Goal: Task Accomplishment & Management: Complete application form

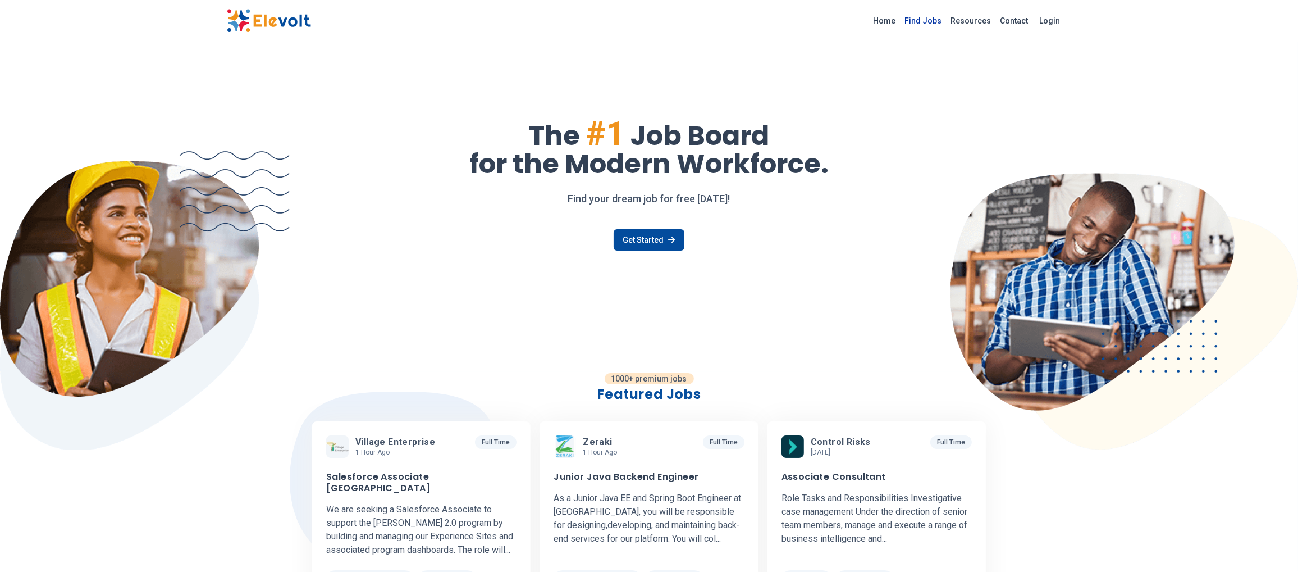
click at [928, 21] on link "Find Jobs" at bounding box center [923, 21] width 46 height 18
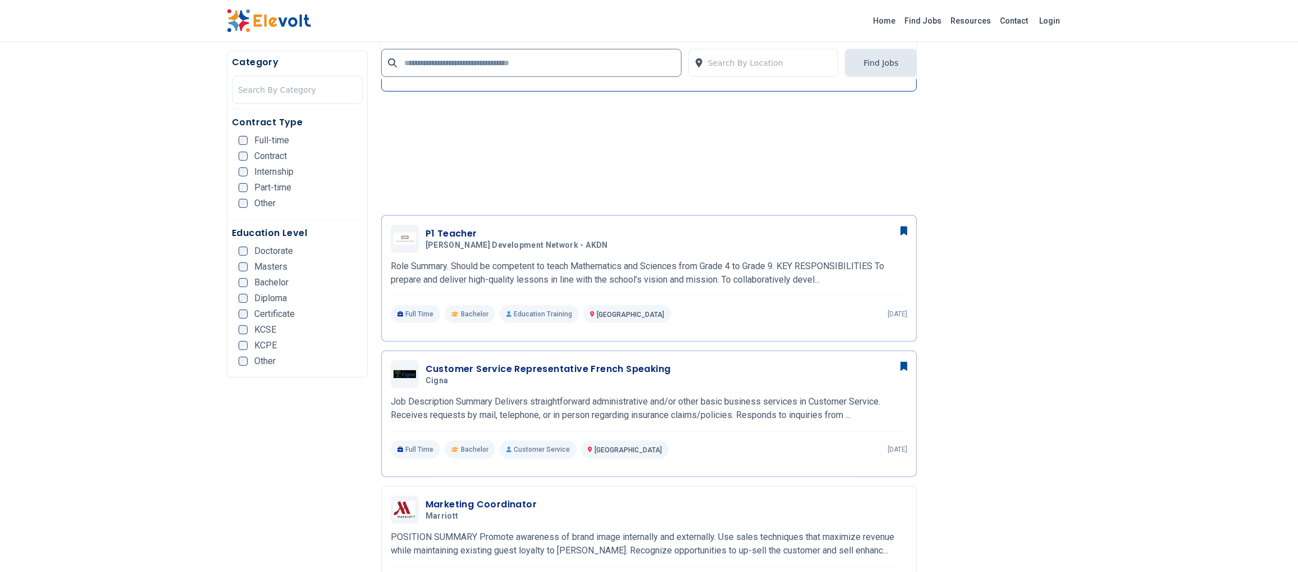
scroll to position [674, 0]
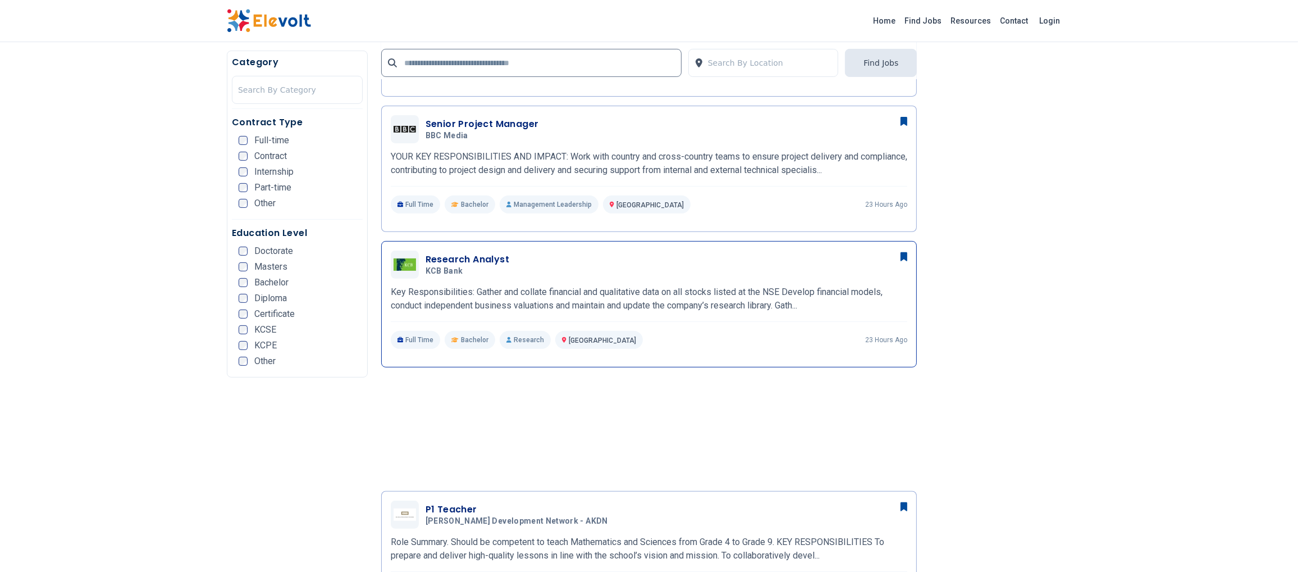
click at [444, 250] on div "Research Analyst KCB Bank 09/29/2025 10/29/2025" at bounding box center [649, 264] width 517 height 28
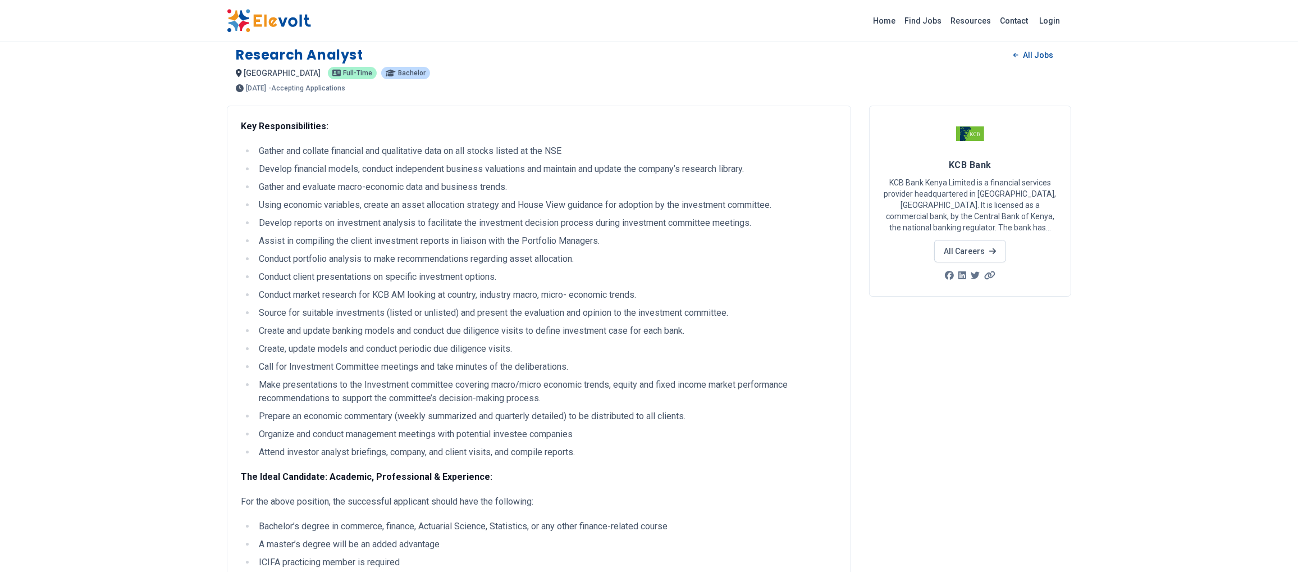
scroll to position [451, 0]
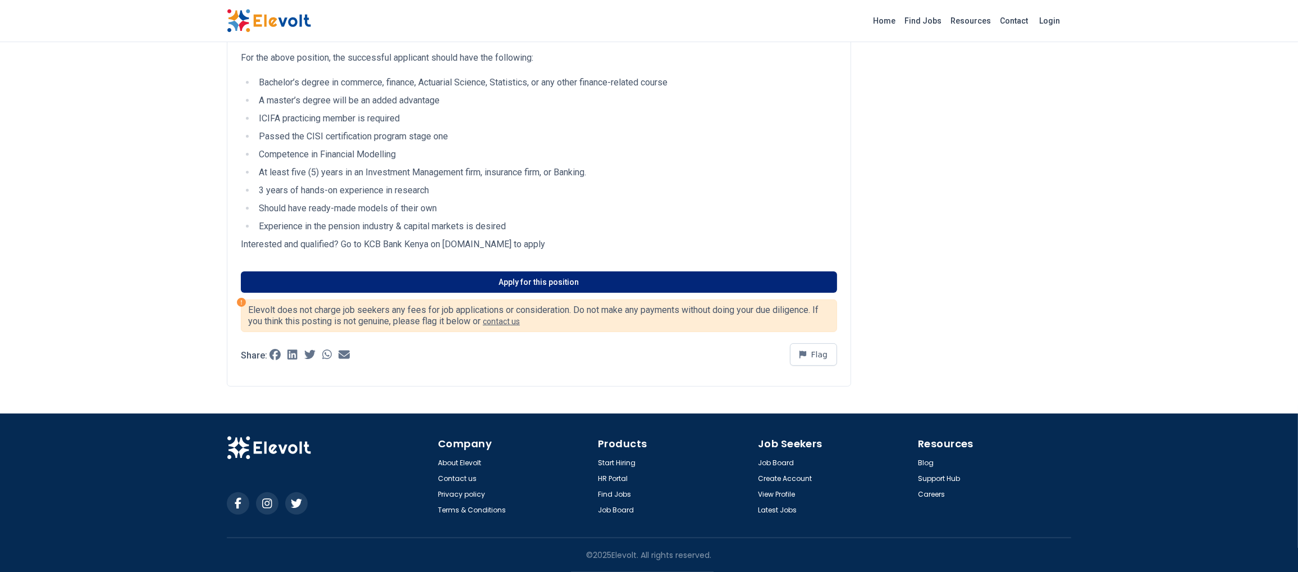
click at [496, 275] on link "Apply for this position" at bounding box center [539, 281] width 596 height 21
